Goal: Information Seeking & Learning: Find contact information

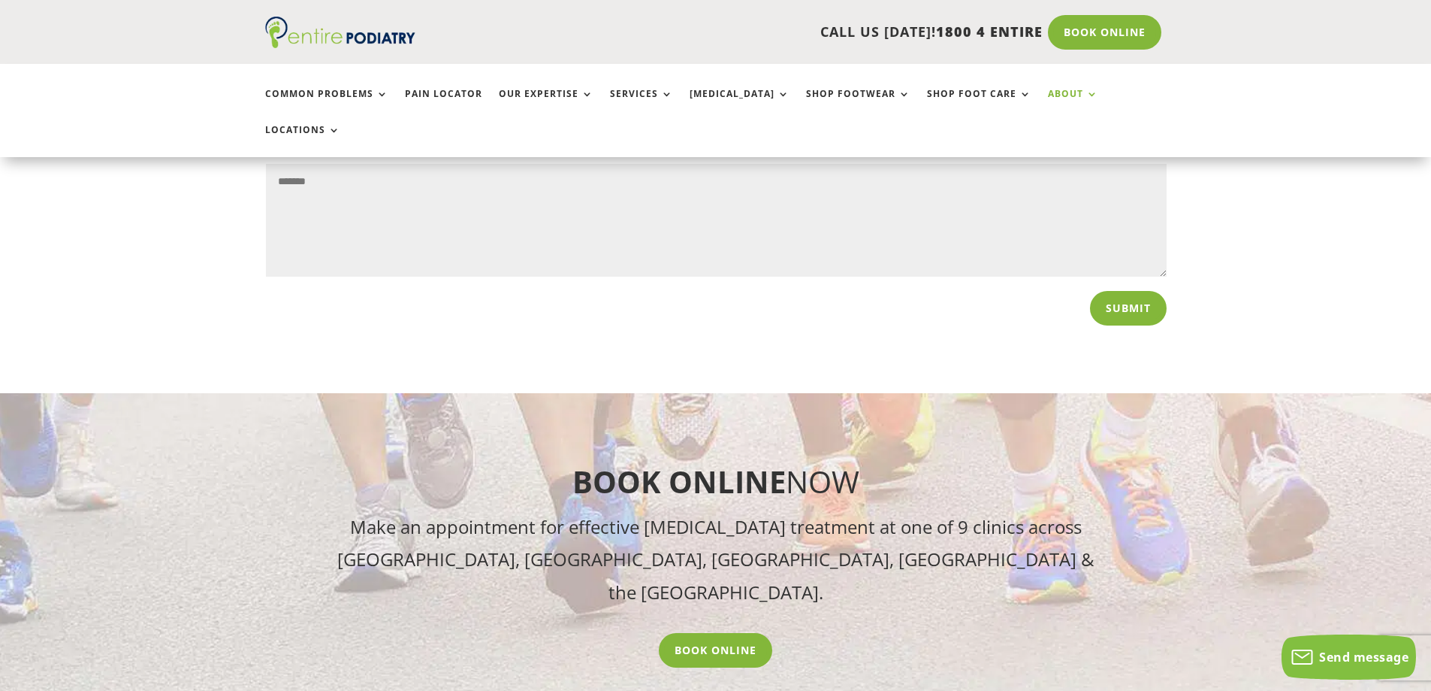
scroll to position [1624, 0]
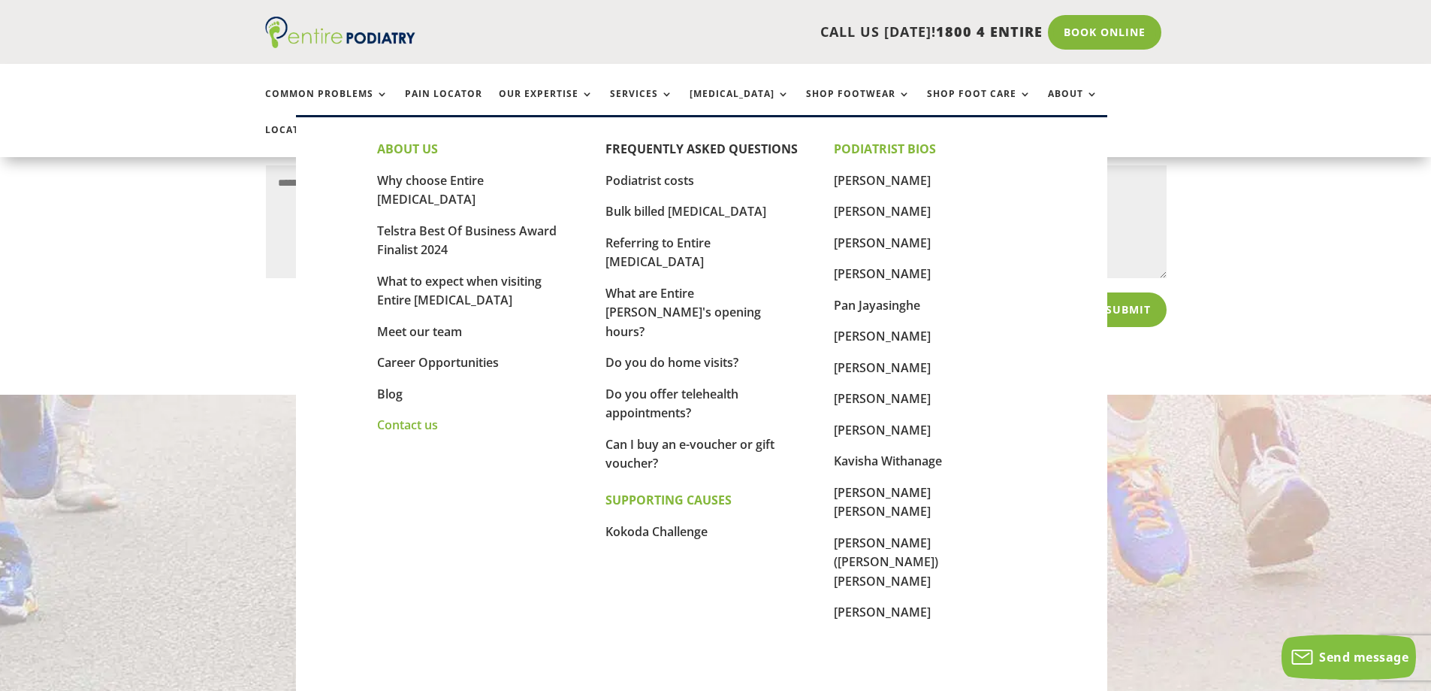
click at [432, 416] on link "Contact us" at bounding box center [407, 424] width 61 height 17
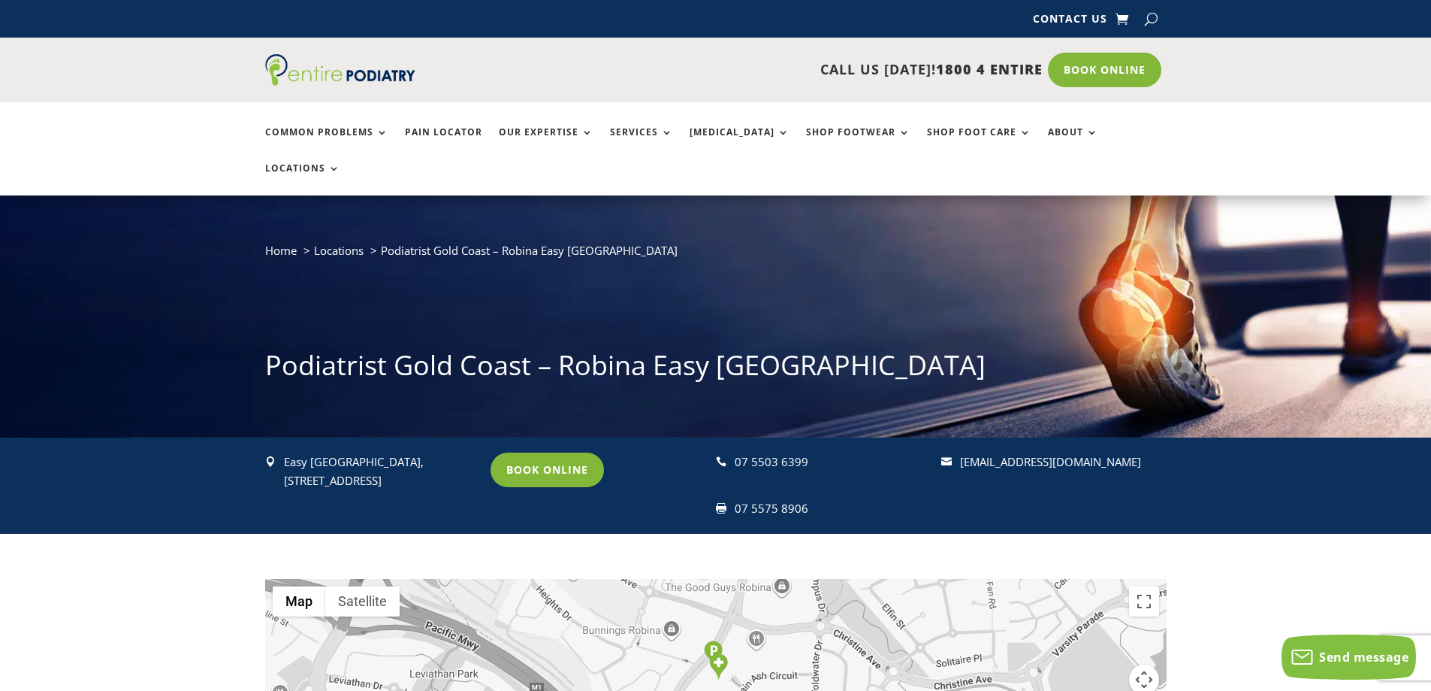
drag, startPoint x: 956, startPoint y: 427, endPoint x: 1151, endPoint y: 423, distance: 195.4
click at [1151, 452] on div " [EMAIL_ADDRESS][DOMAIN_NAME]" at bounding box center [1047, 462] width 212 height 20
copy div " [EMAIL_ADDRESS][DOMAIN_NAME]"
